Goal: Find specific page/section: Find specific page/section

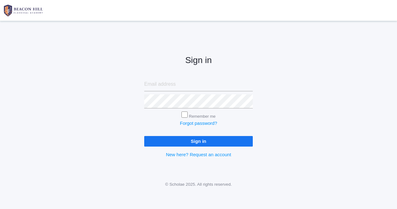
type input "[EMAIL_ADDRESS][PERSON_NAME][DOMAIN_NAME]"
click at [210, 140] on input "Sign in" at bounding box center [198, 141] width 109 height 10
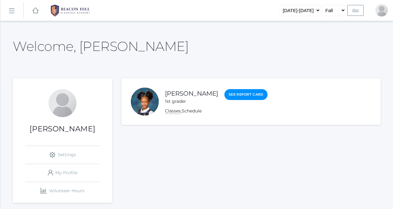
click at [178, 112] on link "Classes" at bounding box center [173, 111] width 16 height 6
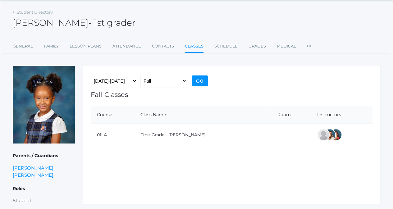
scroll to position [31, 0]
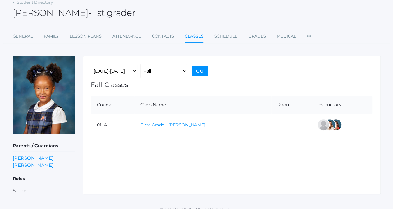
click at [177, 123] on link "First Grade - Watson" at bounding box center [172, 125] width 65 height 6
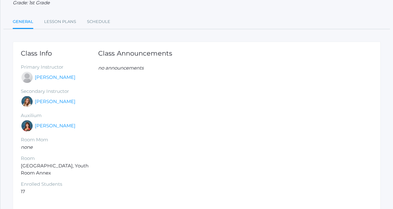
scroll to position [56, 0]
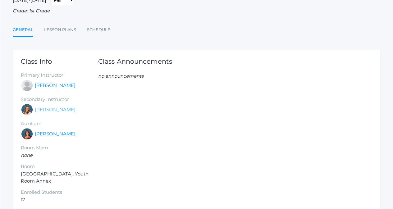
click at [54, 113] on link "Liv Barber" at bounding box center [55, 109] width 41 height 7
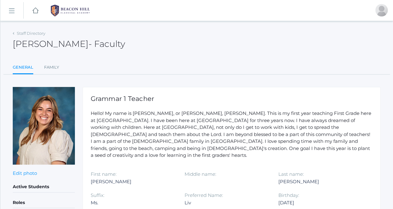
click at [14, 29] on div "Liv Barber - Faculty Liv Barber Faculty" at bounding box center [196, 40] width 367 height 23
click at [7, 7] on link "icons/ui/navigation/hamburger Created with Sketch." at bounding box center [11, 10] width 23 height 17
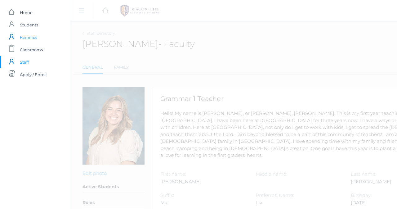
click at [26, 41] on span "Families" at bounding box center [28, 37] width 17 height 12
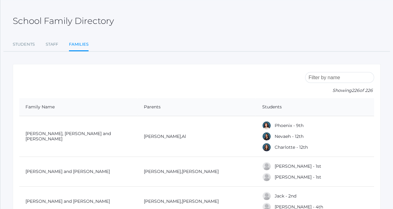
scroll to position [31, 0]
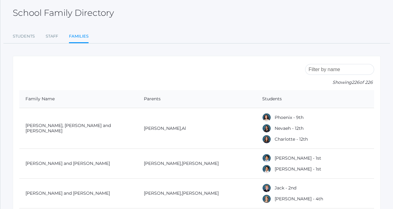
click at [334, 70] on input "search" at bounding box center [339, 69] width 69 height 11
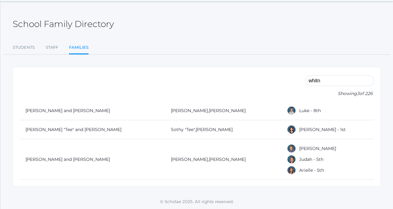
scroll to position [0, 0]
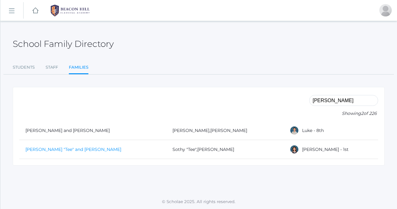
type input "whitney"
click at [72, 149] on link "Chea, Sothy "Tee" and Lisa" at bounding box center [73, 149] width 96 height 6
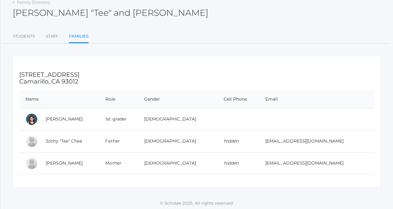
scroll to position [31, 0]
click at [21, 3] on link "Family Directory" at bounding box center [34, 1] width 34 height 5
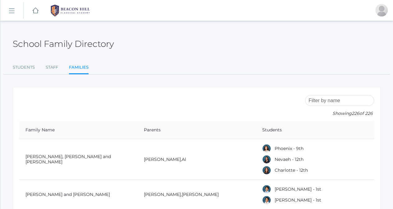
click at [323, 99] on input "search" at bounding box center [339, 100] width 69 height 11
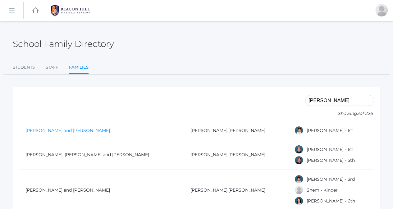
type input "owen"
click at [72, 131] on link "Bernardez, Brian and Taylor" at bounding box center [67, 131] width 84 height 6
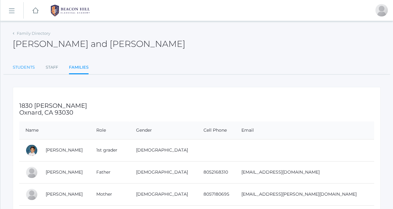
click at [28, 70] on link "Students" at bounding box center [24, 67] width 22 height 12
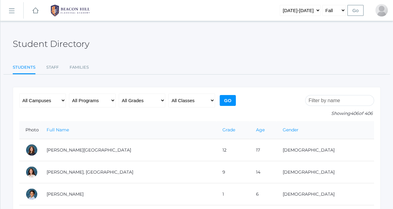
click at [350, 101] on input "search" at bounding box center [339, 100] width 69 height 11
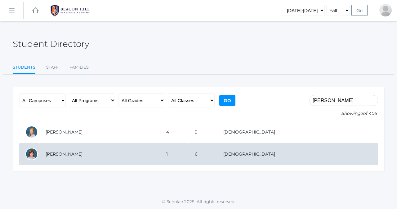
type input "chloe"
click at [64, 154] on td "Vick, Chloe" at bounding box center [99, 154] width 121 height 22
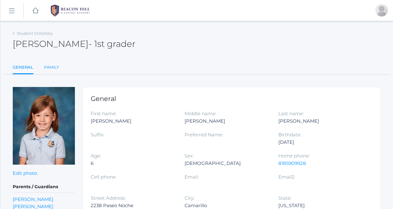
click at [54, 67] on link "Family" at bounding box center [51, 67] width 15 height 12
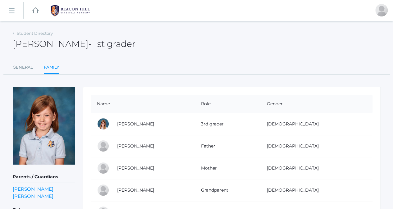
click at [10, 13] on rect at bounding box center [12, 11] width 10 height 10
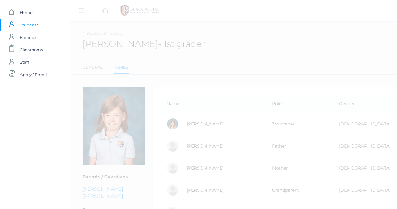
click at [165, 60] on div "icons/ui/navigation/hamburger Created with Sketch. icons/ui/navigation/home Cre…" at bounding box center [268, 160] width 397 height 320
